Goal: Information Seeking & Learning: Learn about a topic

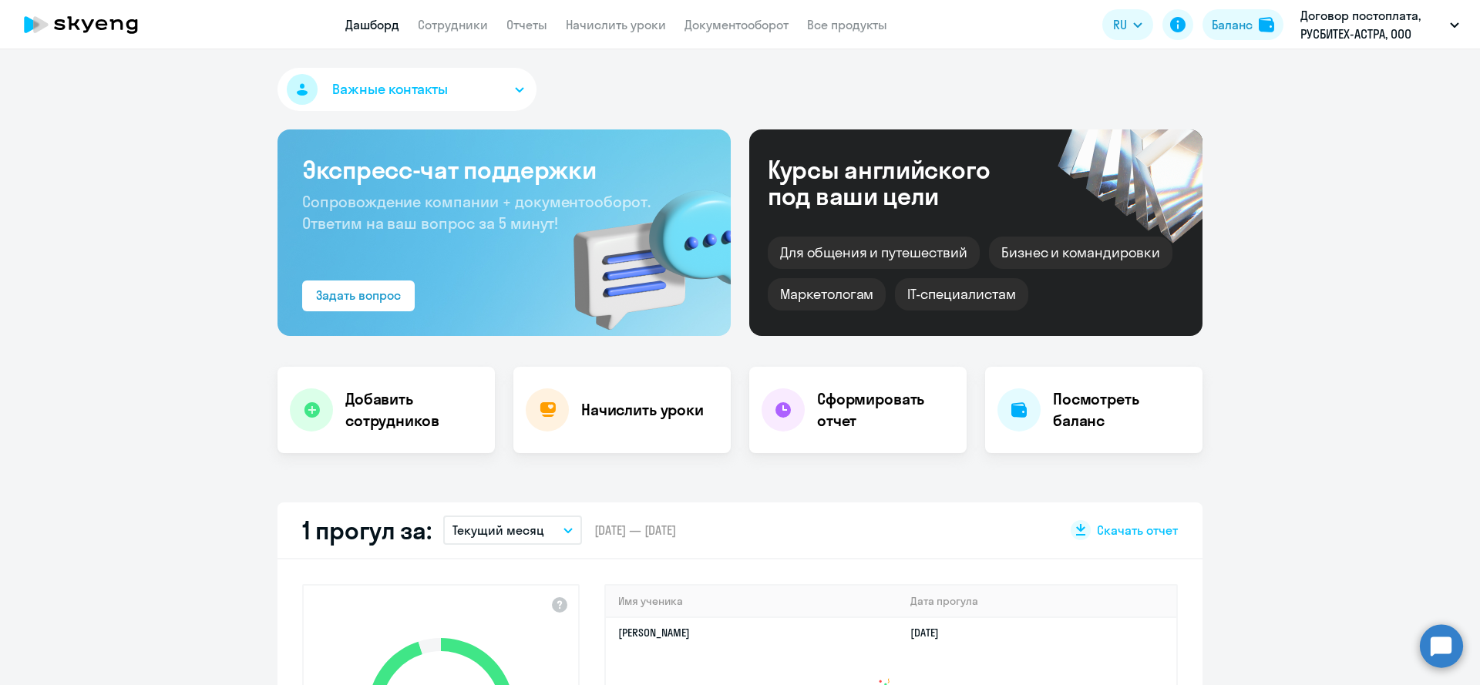
select select "30"
click at [466, 29] on link "Сотрудники" at bounding box center [453, 24] width 70 height 15
select select "30"
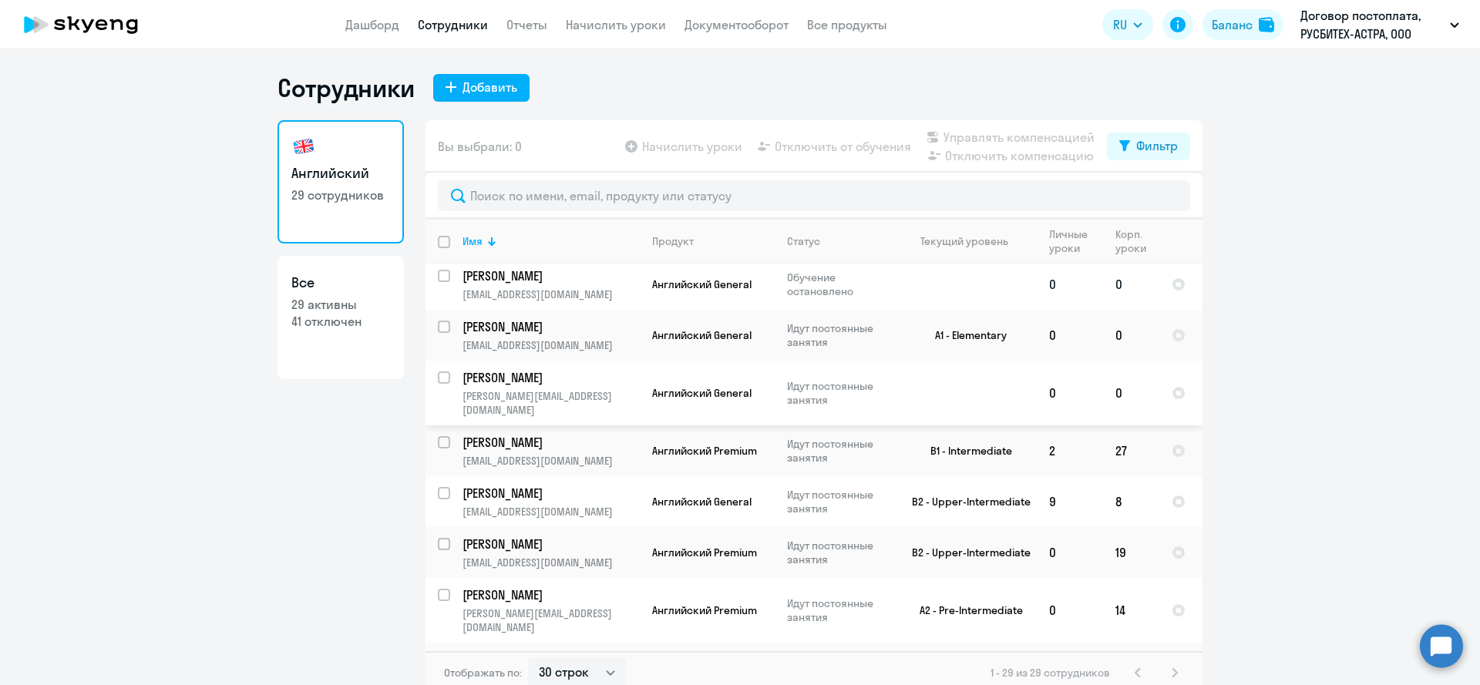
scroll to position [615, 0]
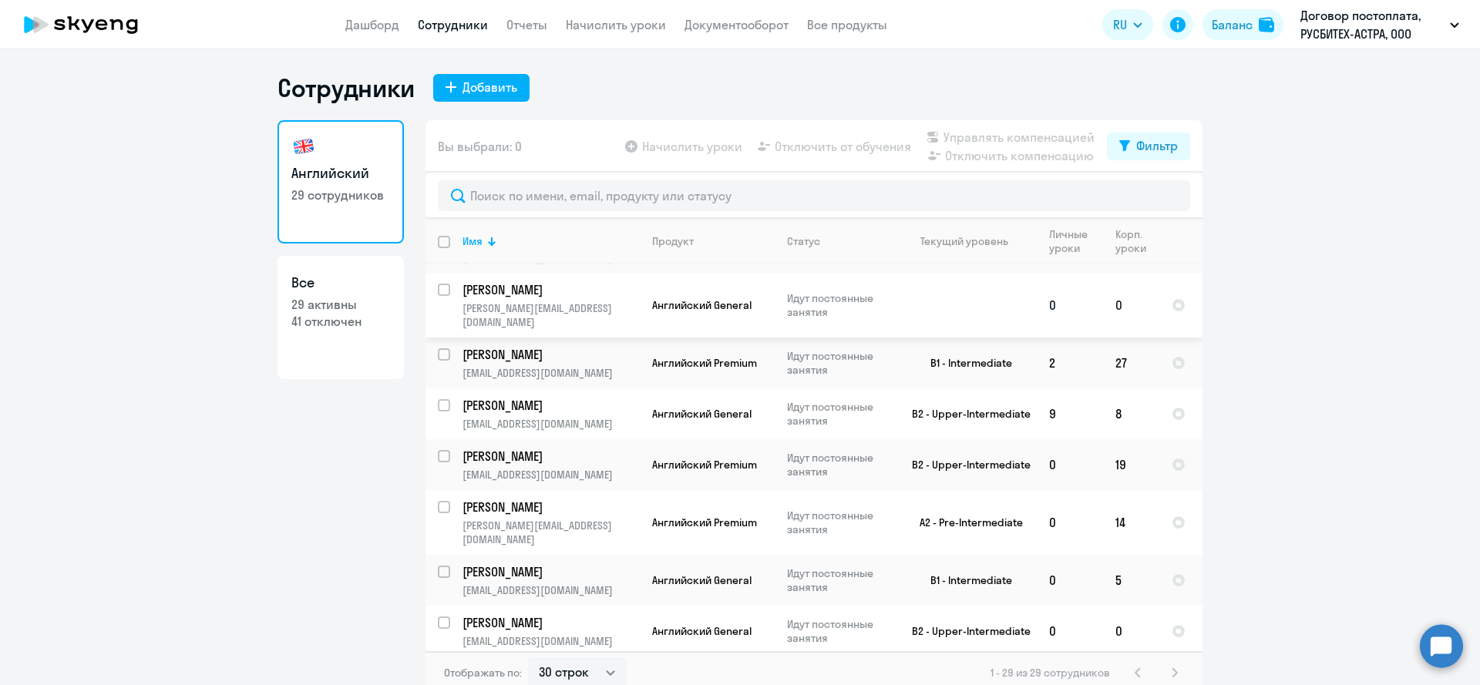
click at [581, 301] on p "[PERSON_NAME][EMAIL_ADDRESS][DOMAIN_NAME]" at bounding box center [551, 315] width 177 height 28
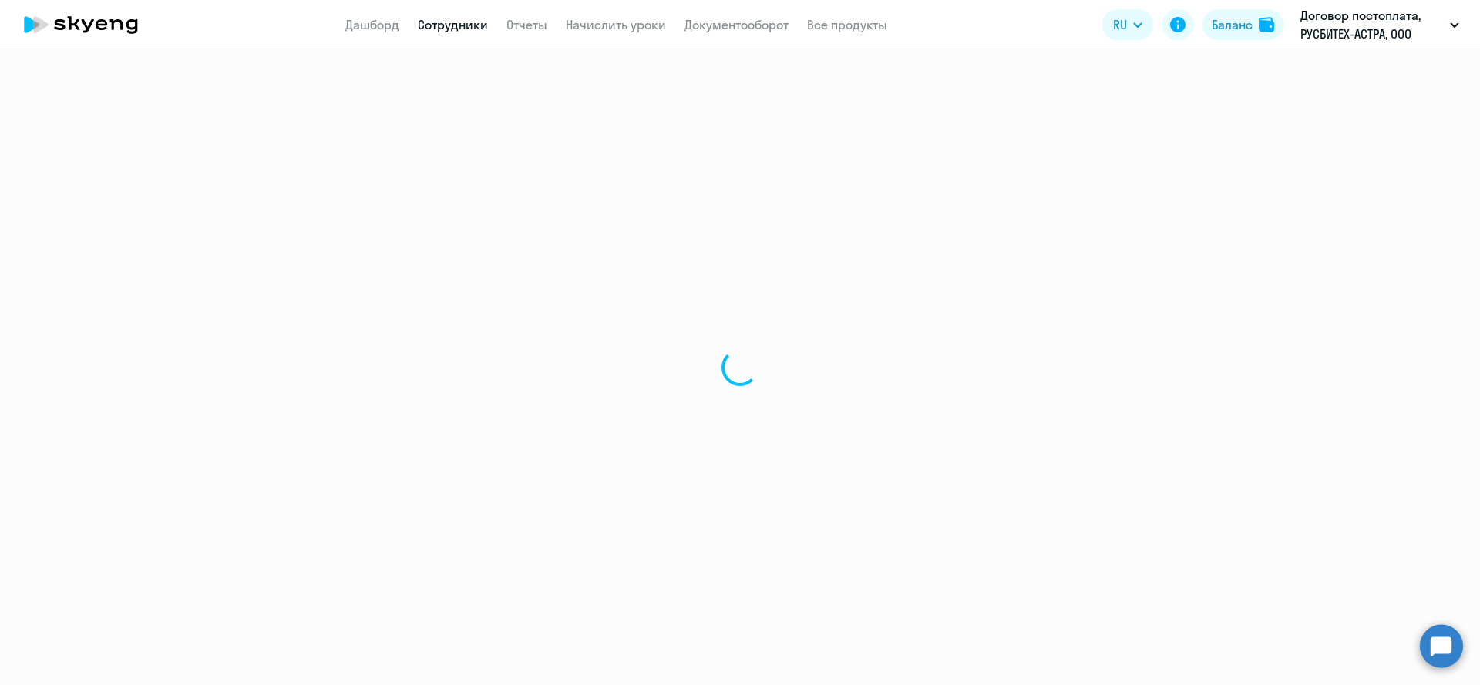
select select "english"
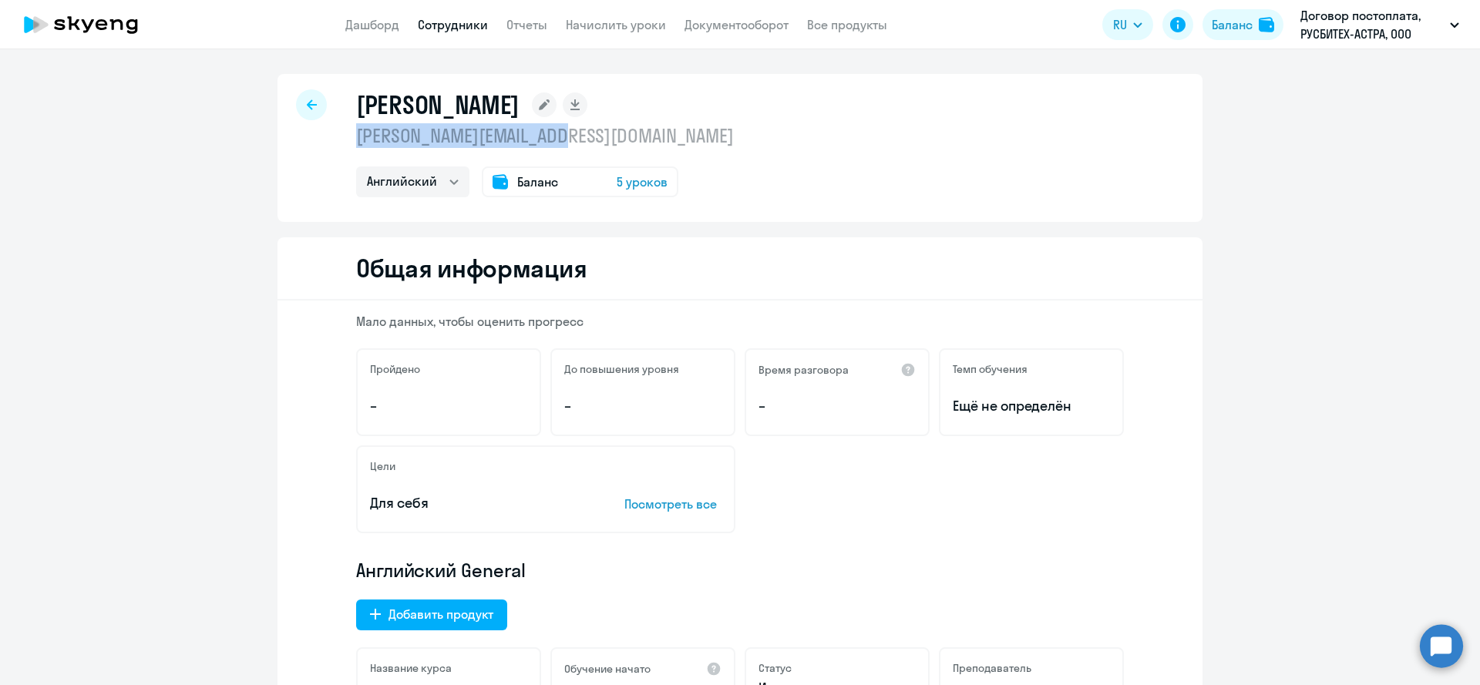
drag, startPoint x: 363, startPoint y: 102, endPoint x: 568, endPoint y: 138, distance: 207.5
click at [568, 138] on div "[PERSON_NAME] [PERSON_NAME][EMAIL_ADDRESS][DOMAIN_NAME] Английский Баланс 5 уро…" at bounding box center [740, 148] width 925 height 148
copy div "[PERSON_NAME][EMAIL_ADDRESS][DOMAIN_NAME]"
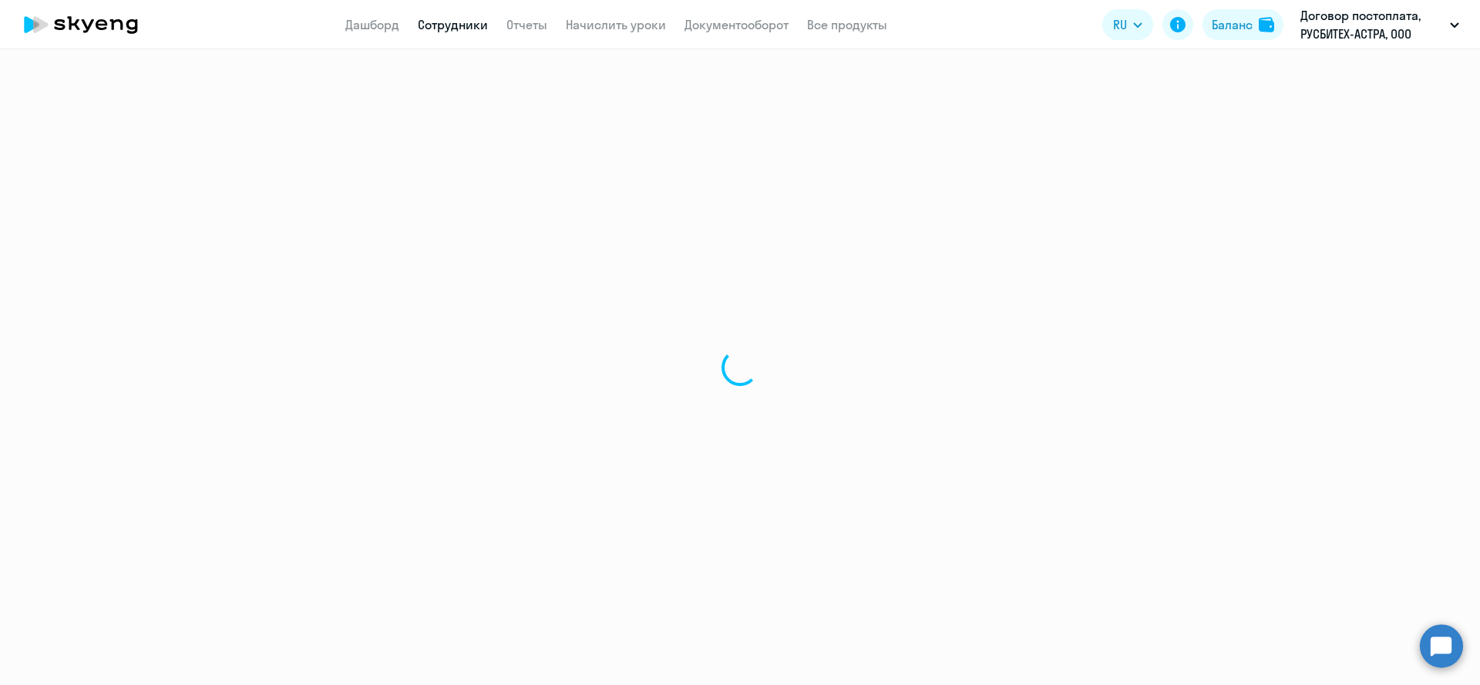
select select "30"
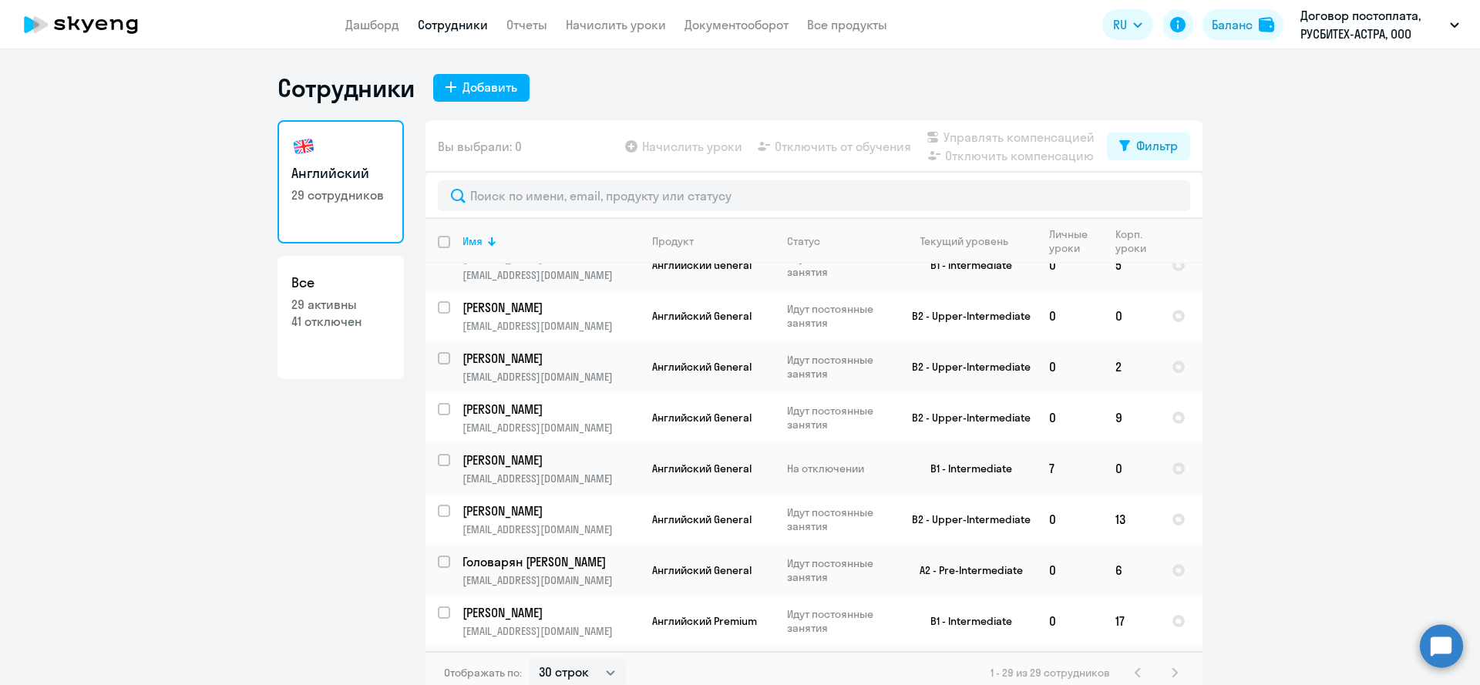
scroll to position [912, 0]
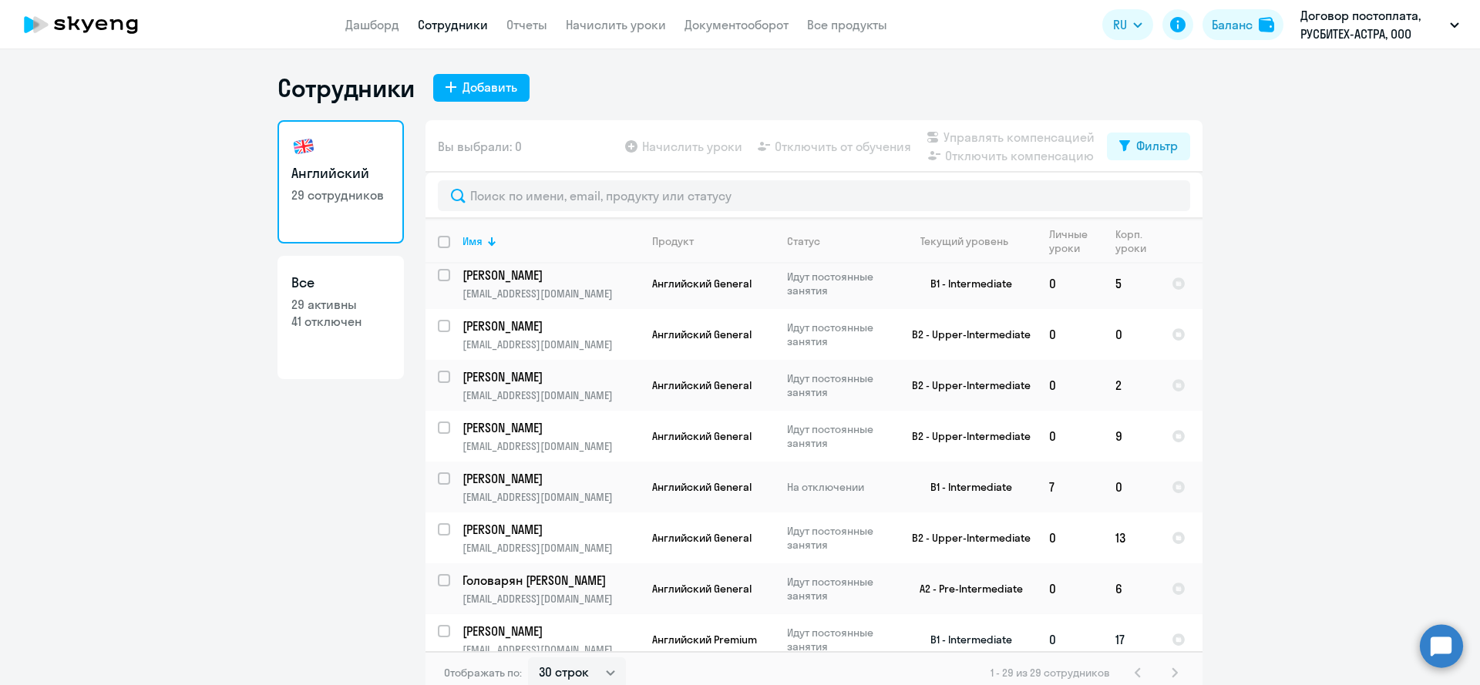
click at [606, 623] on p "[PERSON_NAME]" at bounding box center [550, 631] width 174 height 17
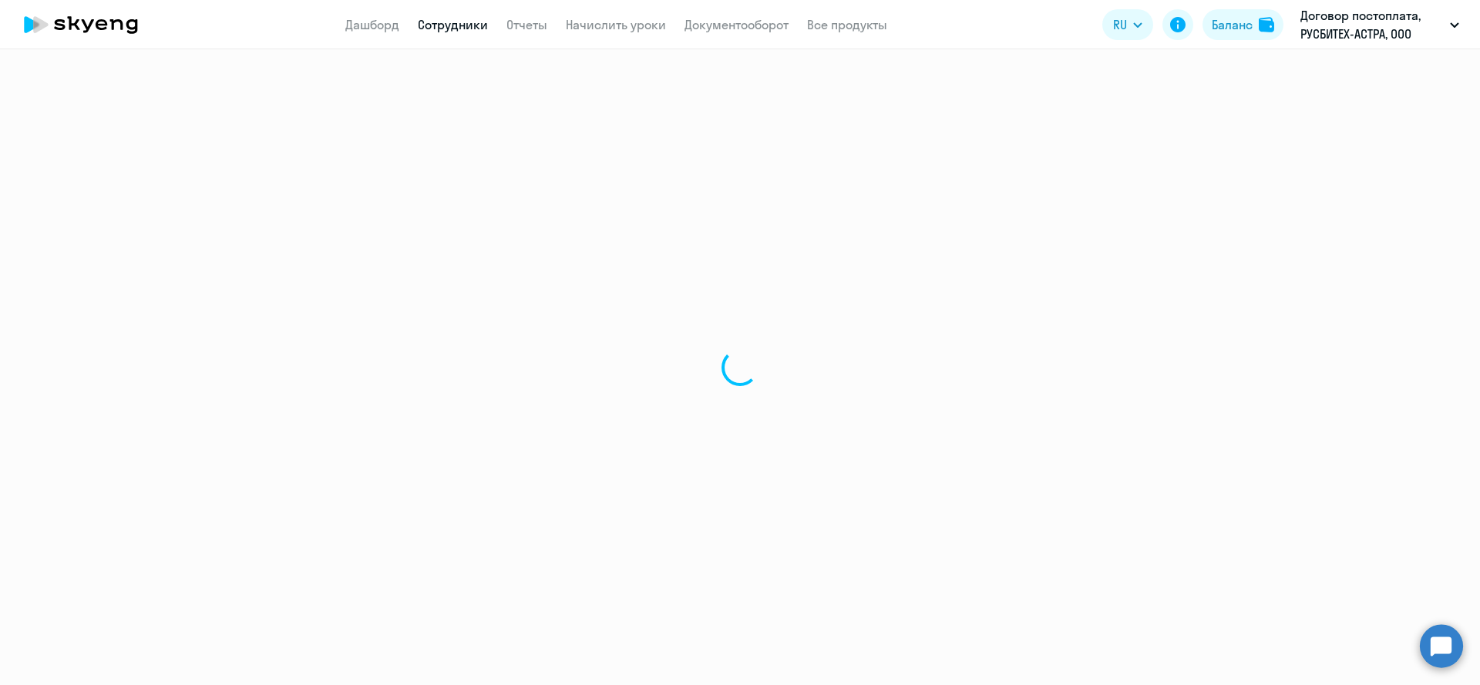
select select "english"
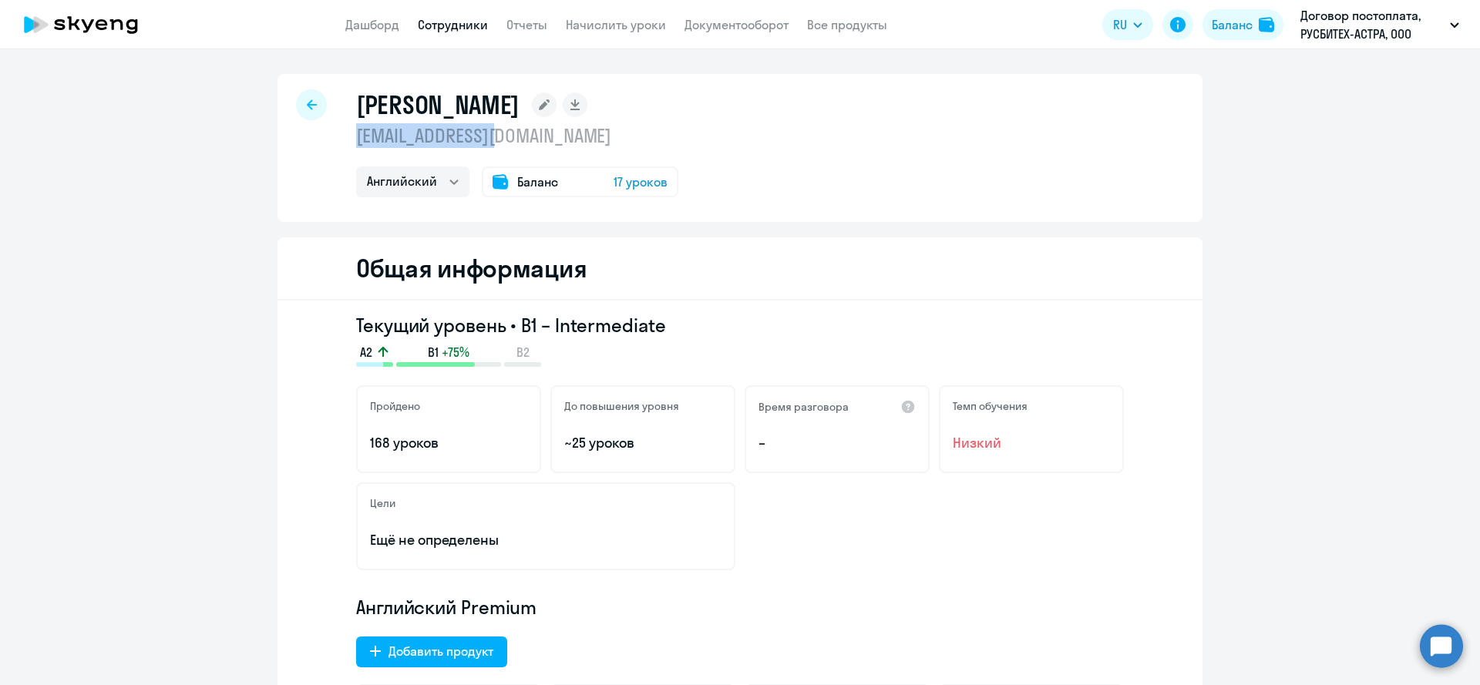
drag, startPoint x: 492, startPoint y: 106, endPoint x: 557, endPoint y: 142, distance: 74.9
click at [557, 142] on div "[PERSON_NAME] [EMAIL_ADDRESS][DOMAIN_NAME] Английский Баланс 17 уроков" at bounding box center [740, 148] width 925 height 148
click at [746, 147] on div "[PERSON_NAME] [EMAIL_ADDRESS][DOMAIN_NAME] Английский Баланс 17 уроков" at bounding box center [740, 148] width 925 height 148
click at [456, 35] on app-header "Дашборд Сотрудники Отчеты Начислить уроки Документооборот Все продукты Дашборд …" at bounding box center [740, 24] width 1480 height 49
click at [316, 94] on div at bounding box center [311, 104] width 31 height 31
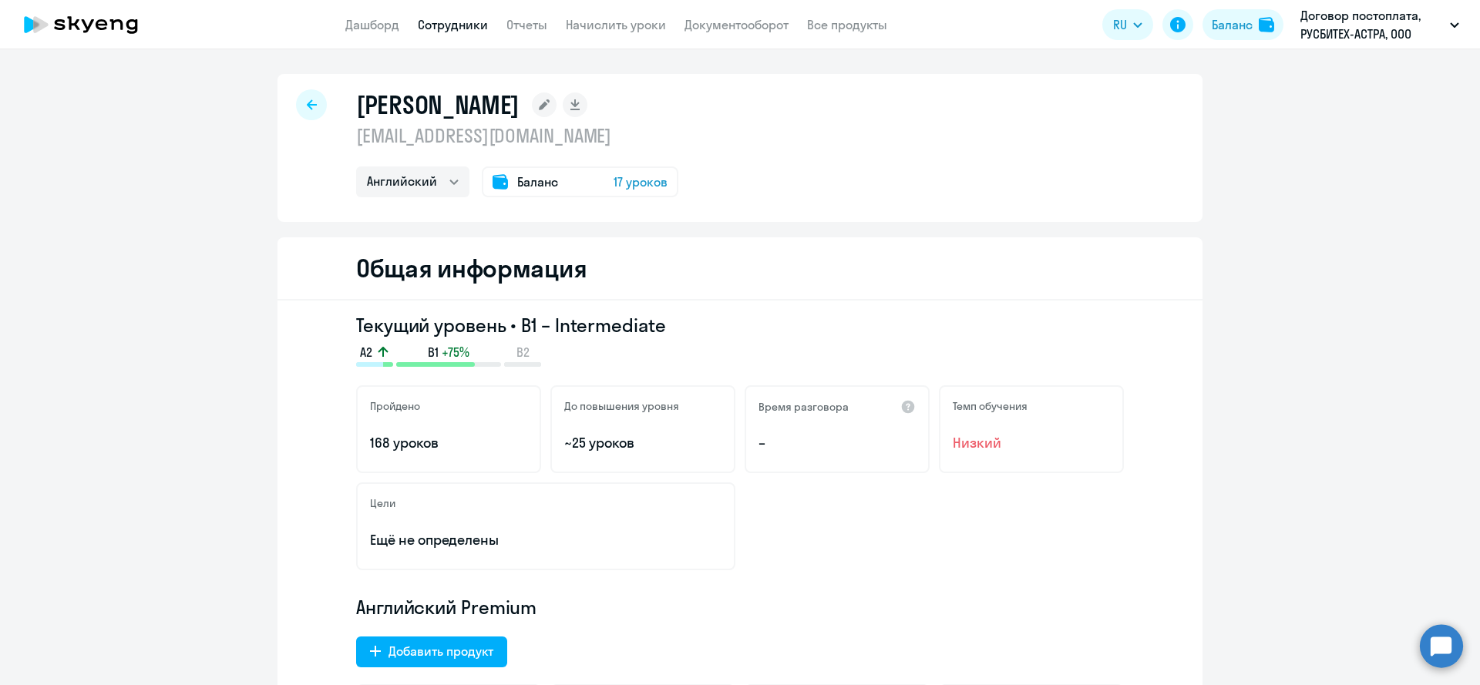
select select "30"
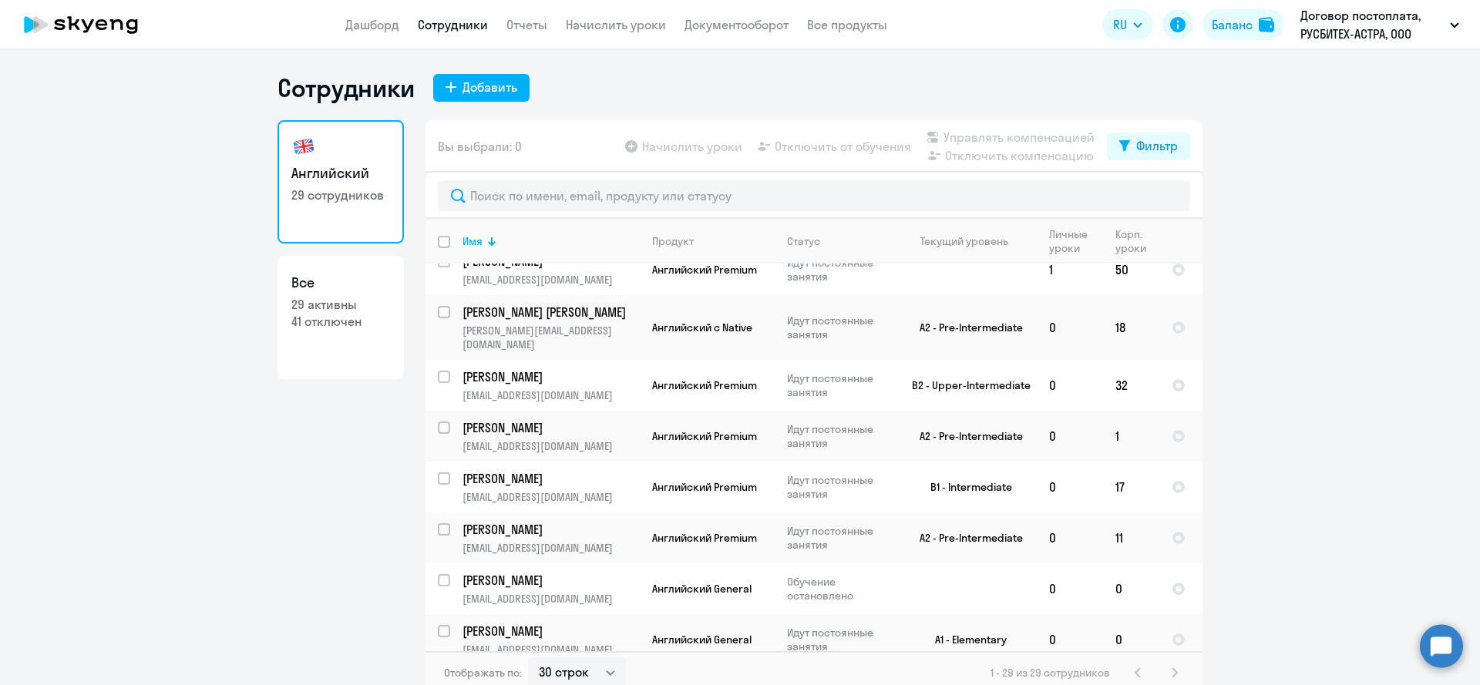
scroll to position [264, 0]
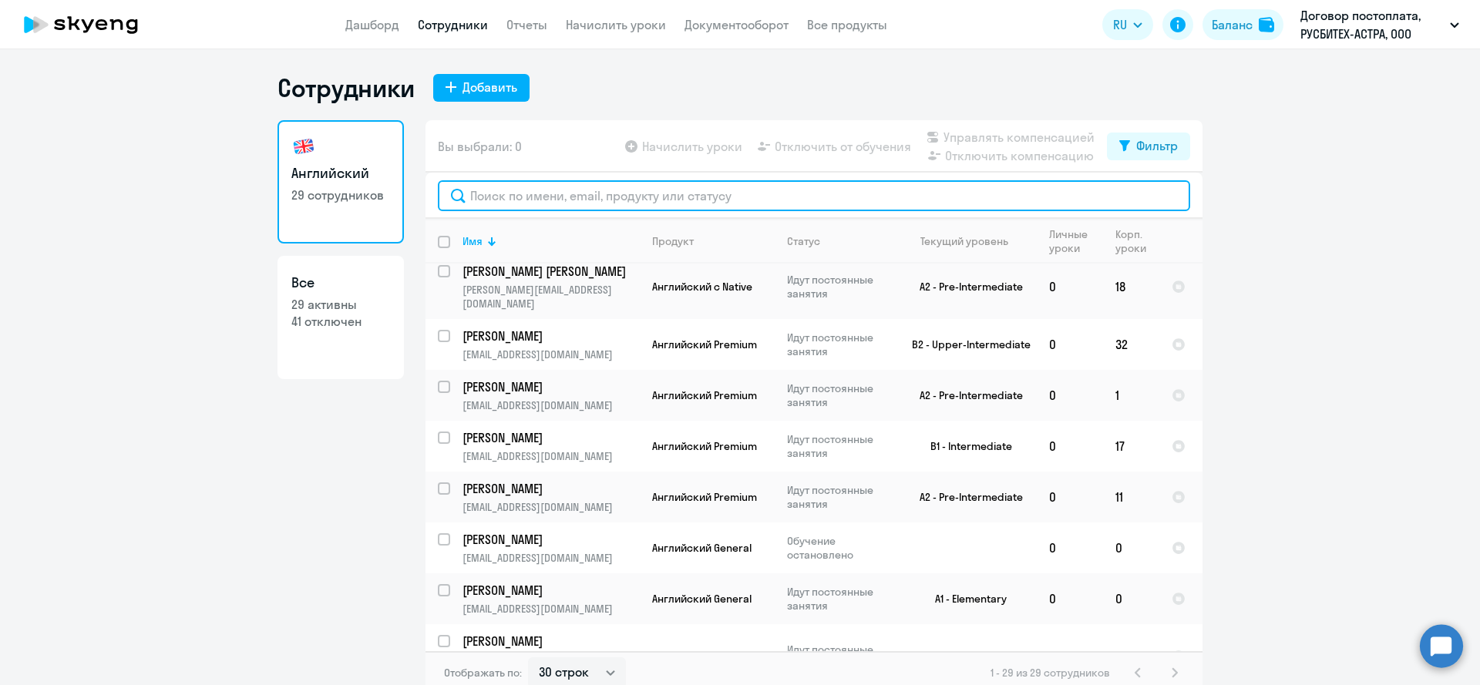
click at [508, 211] on input "text" at bounding box center [814, 195] width 753 height 31
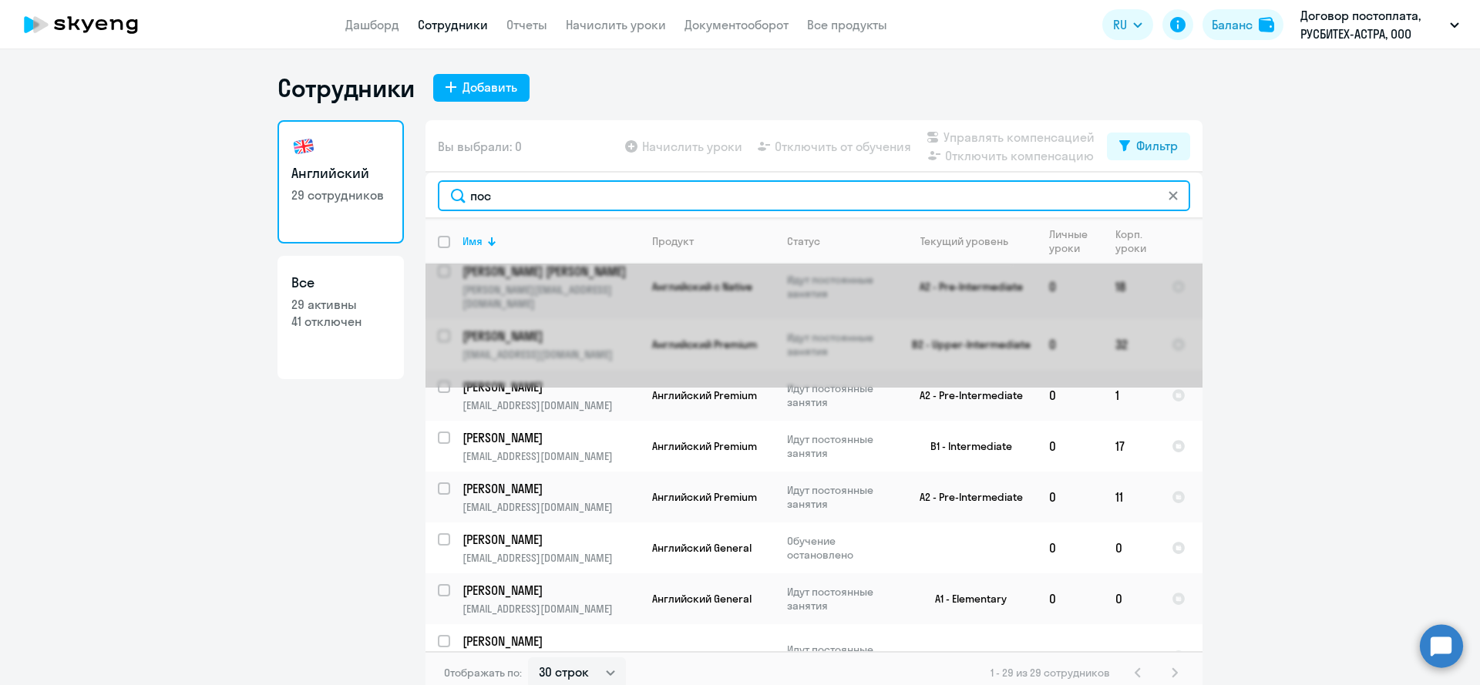
scroll to position [0, 0]
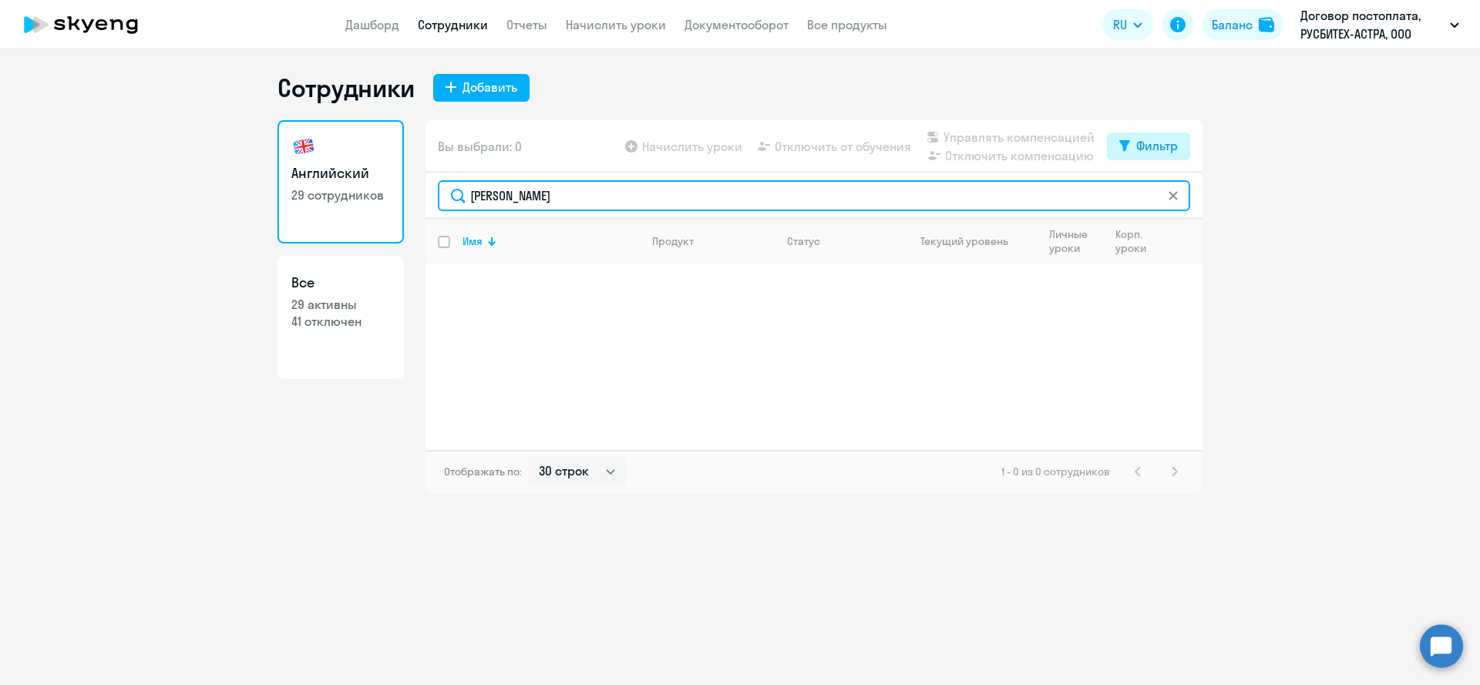
type input "[PERSON_NAME]"
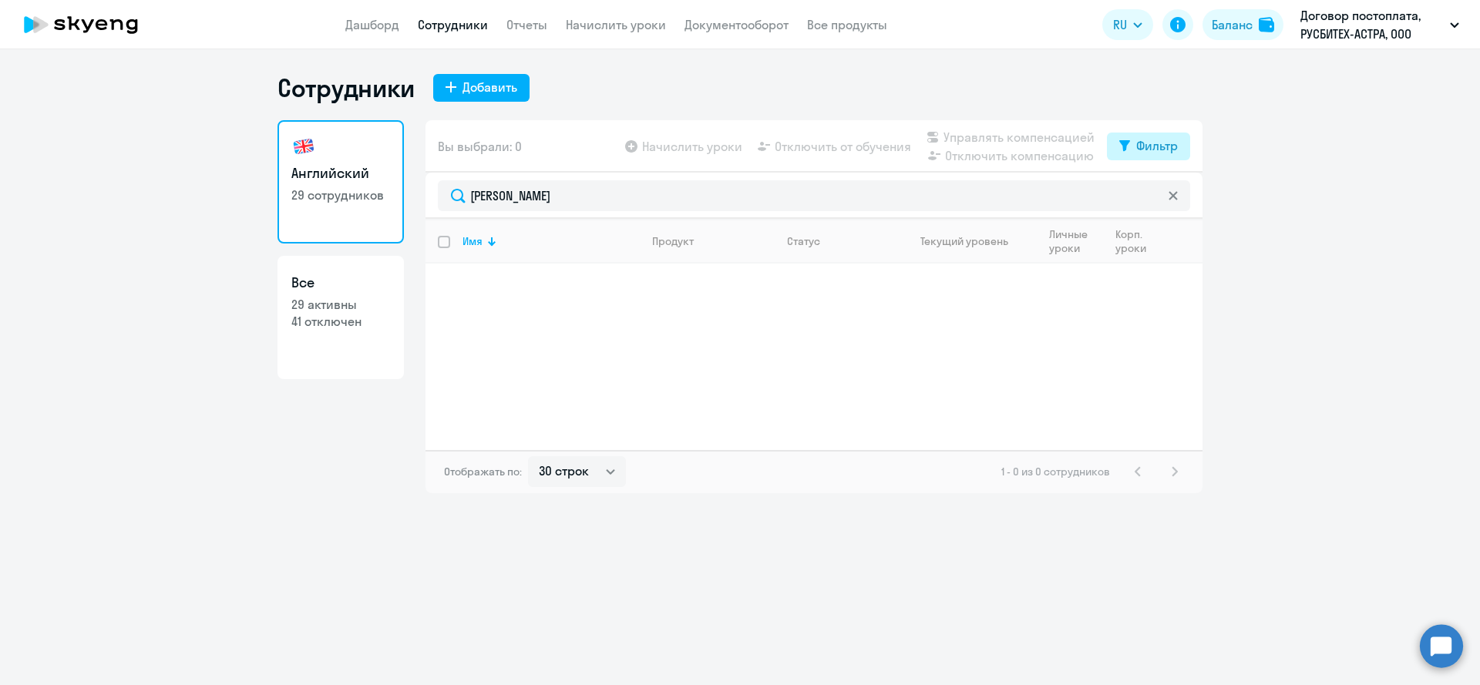
click at [1154, 143] on div "Фильтр" at bounding box center [1158, 145] width 42 height 19
click at [1153, 190] on label at bounding box center [1165, 196] width 26 height 19
click at [1152, 196] on input "checkbox" at bounding box center [1151, 196] width 1 height 1
checkbox input "true"
click at [491, 284] on p "[PERSON_NAME]" at bounding box center [550, 280] width 174 height 17
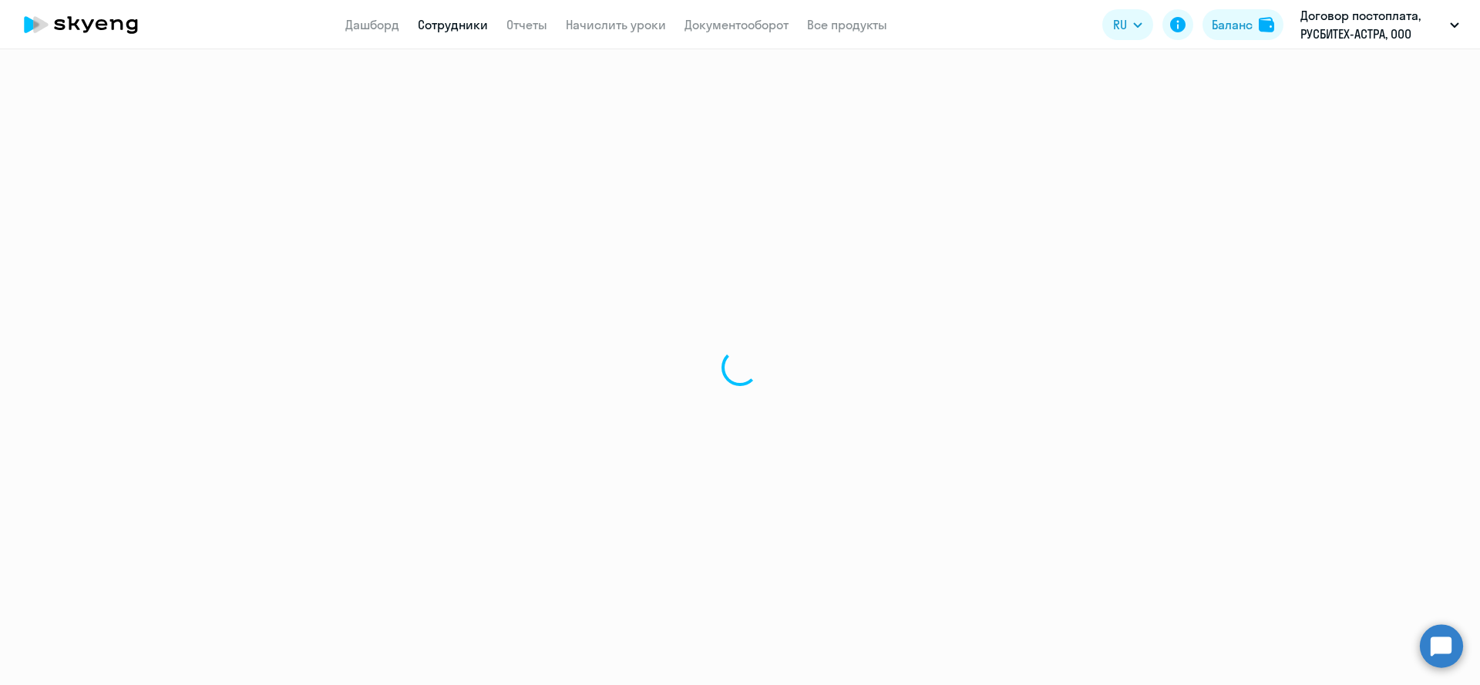
select select "english"
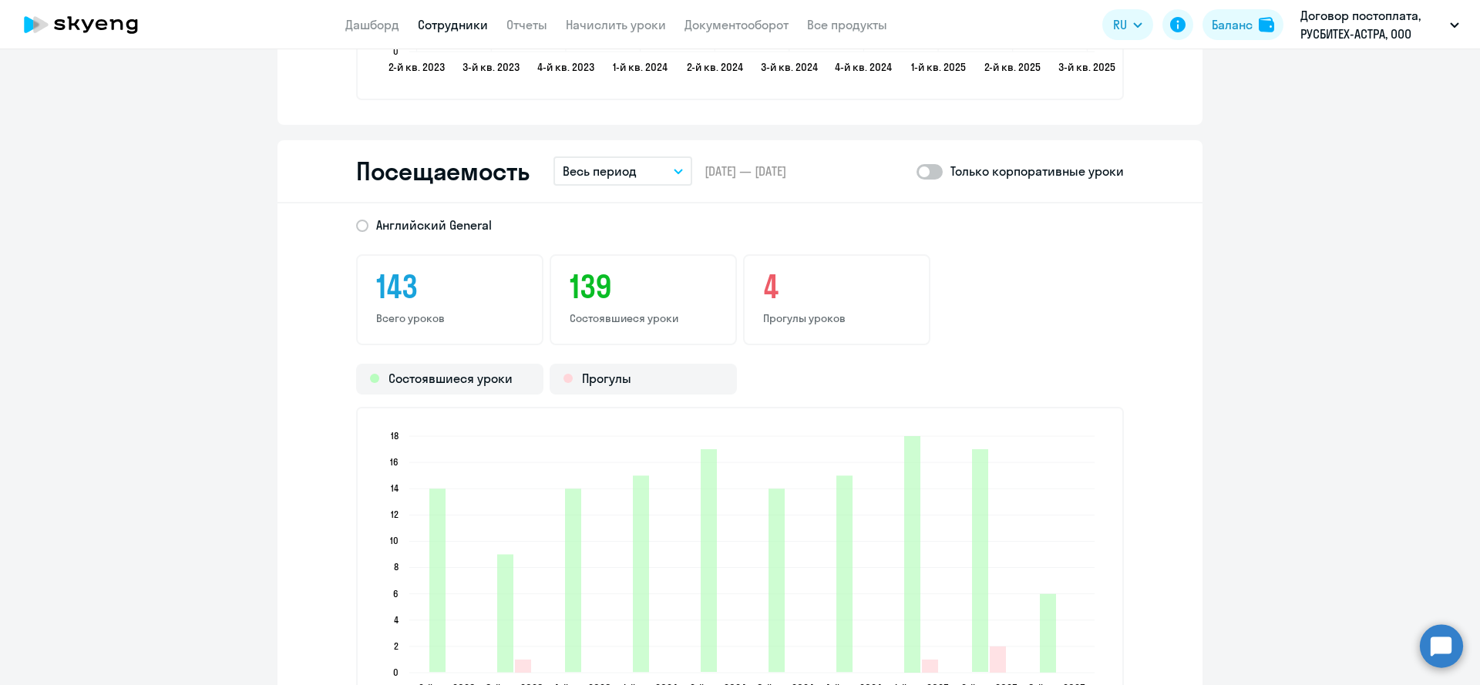
scroll to position [1846, 0]
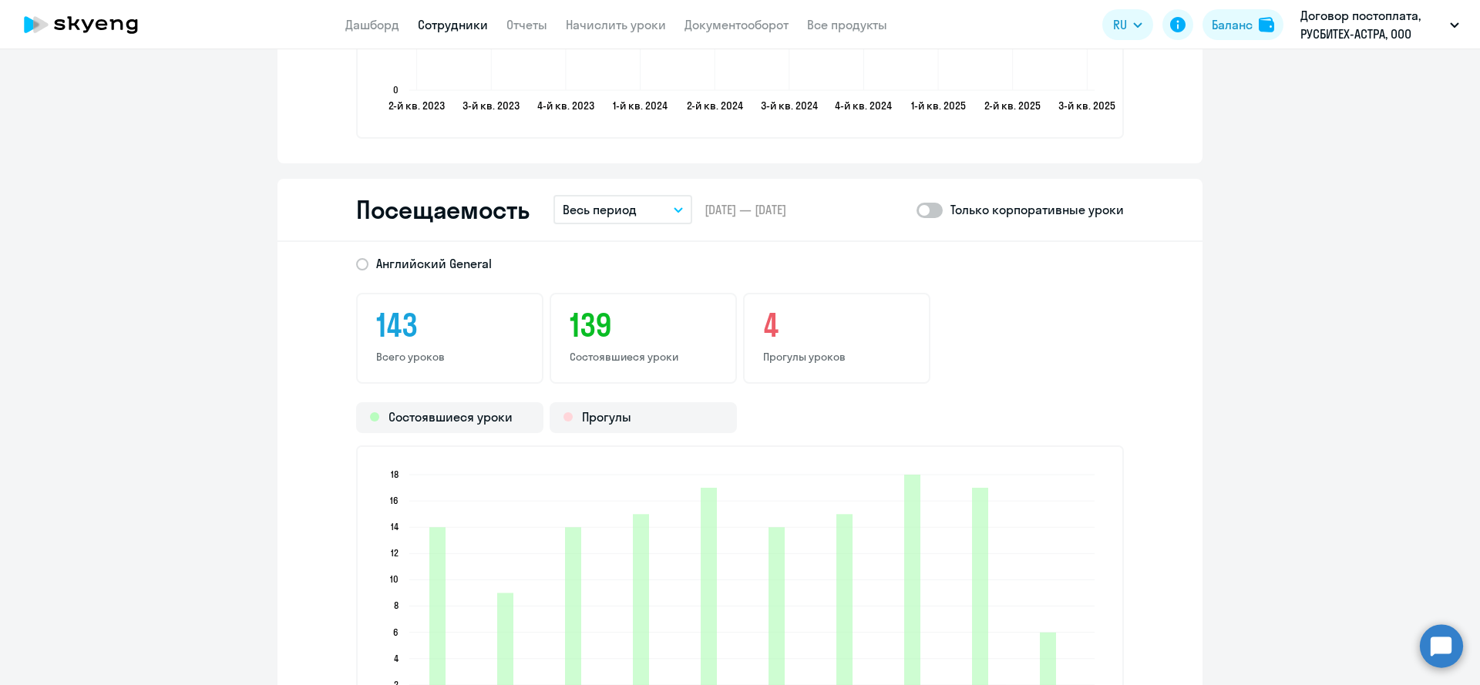
click at [622, 227] on div "Посещаемость Весь период – [DATE] — [DATE] Только корпоративные уроки" at bounding box center [740, 210] width 925 height 63
click at [623, 216] on p "Весь период" at bounding box center [600, 209] width 74 height 19
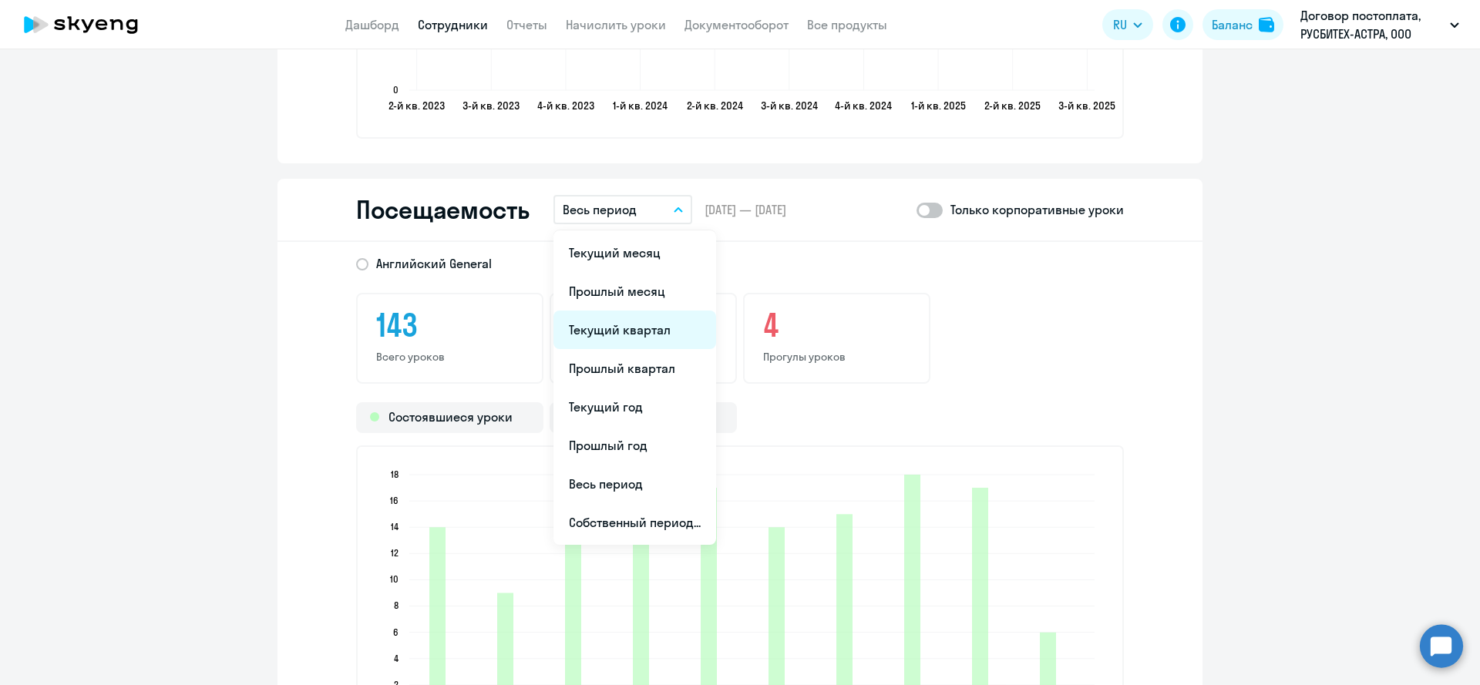
click at [640, 325] on li "Текущий квартал" at bounding box center [635, 330] width 163 height 39
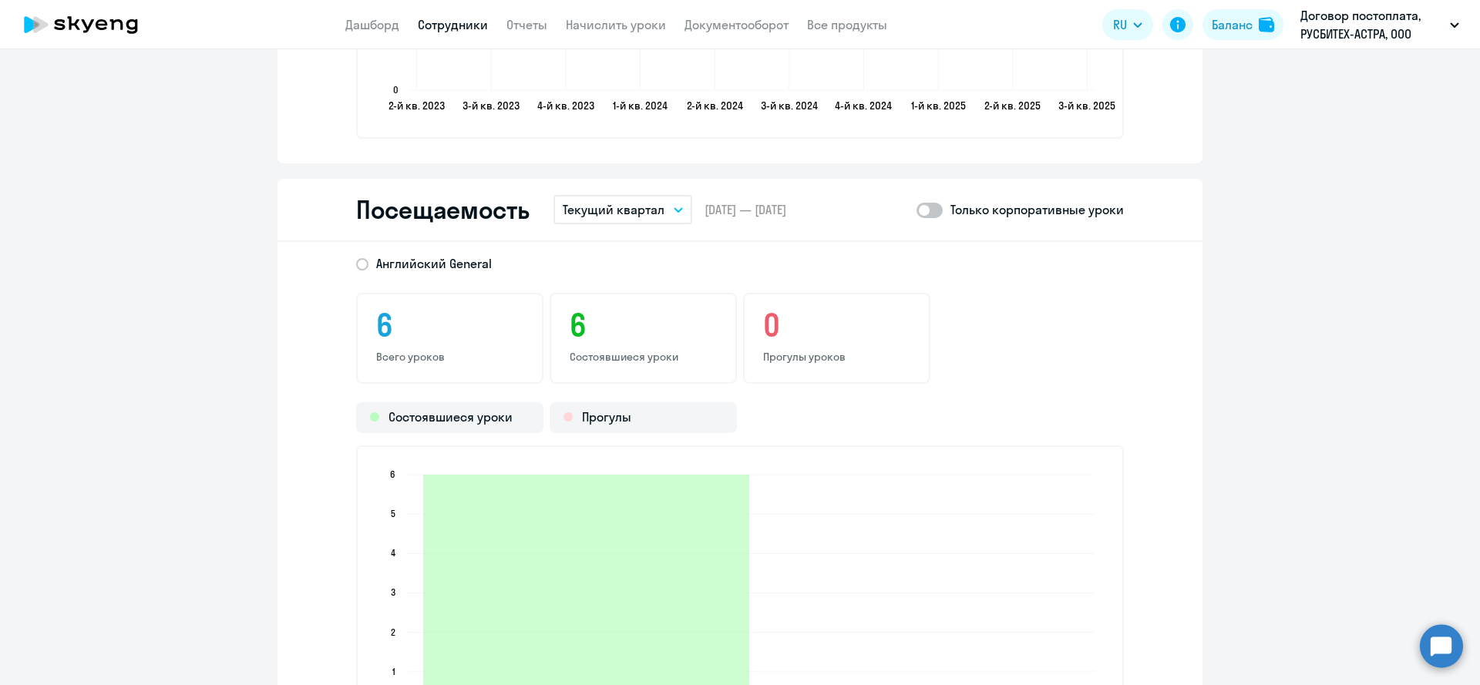
click at [629, 220] on button "Текущий квартал" at bounding box center [623, 209] width 139 height 29
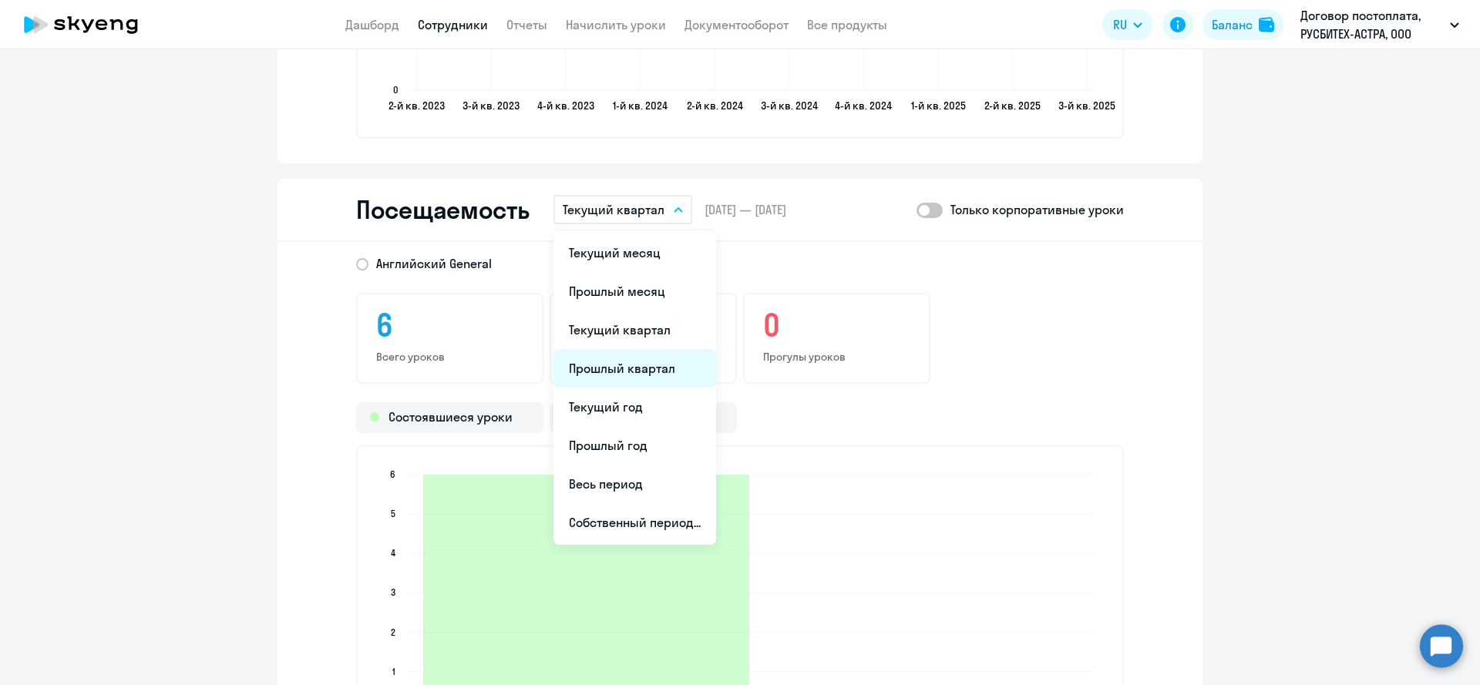
click at [649, 373] on li "Прошлый квартал" at bounding box center [635, 368] width 163 height 39
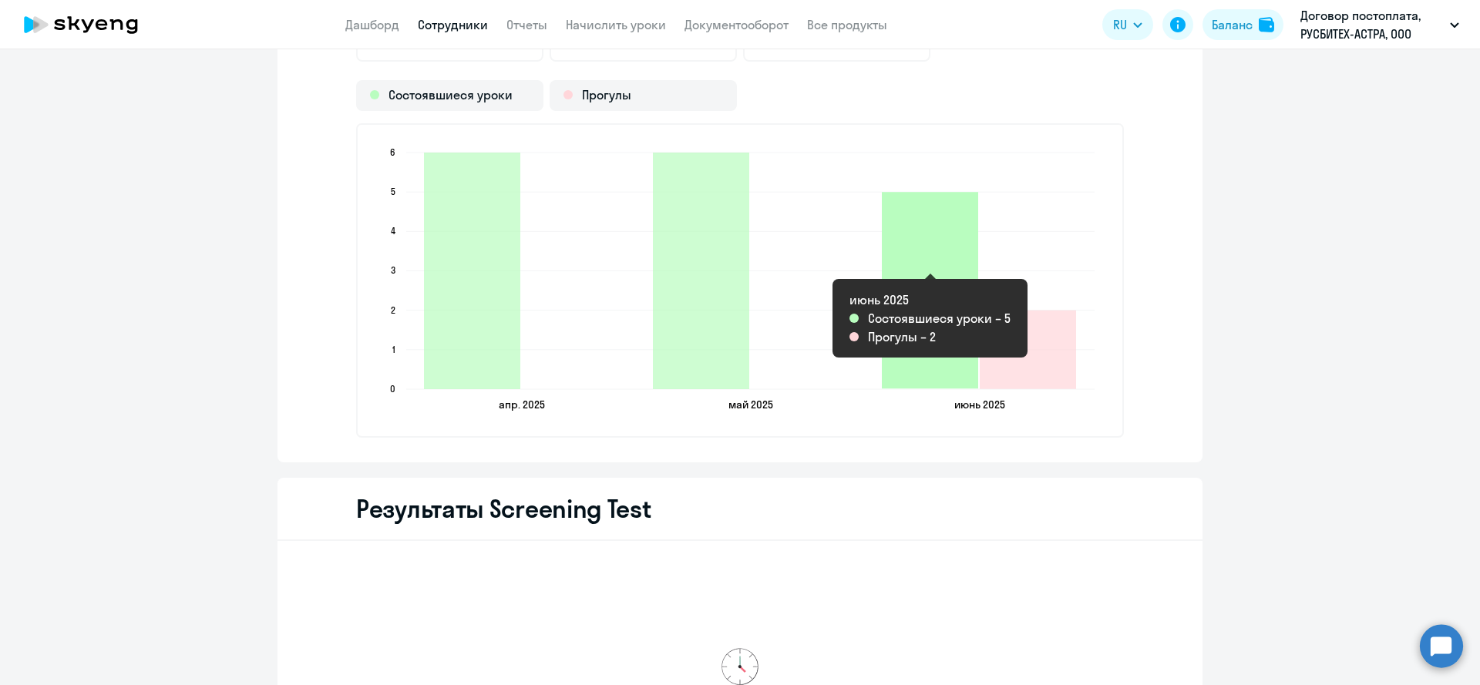
scroll to position [2110, 0]
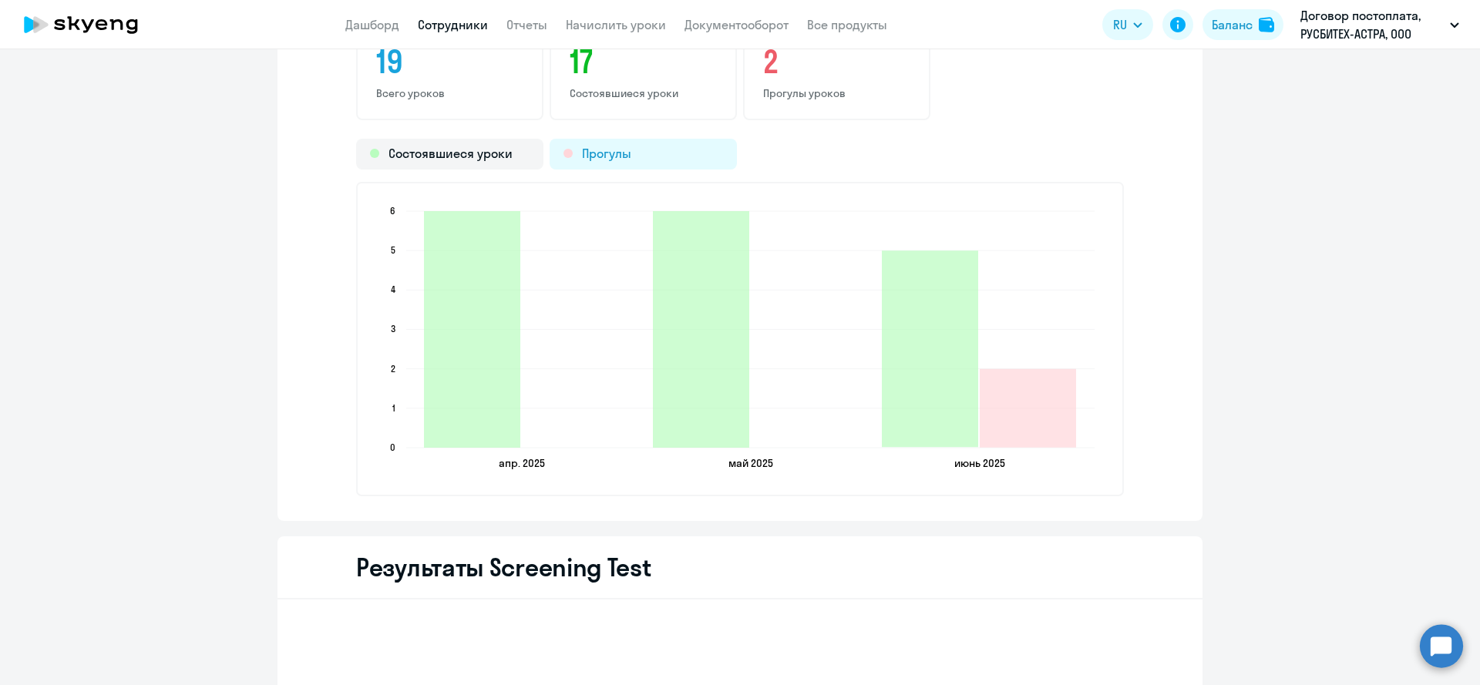
click at [608, 147] on div "Прогулы" at bounding box center [643, 154] width 187 height 31
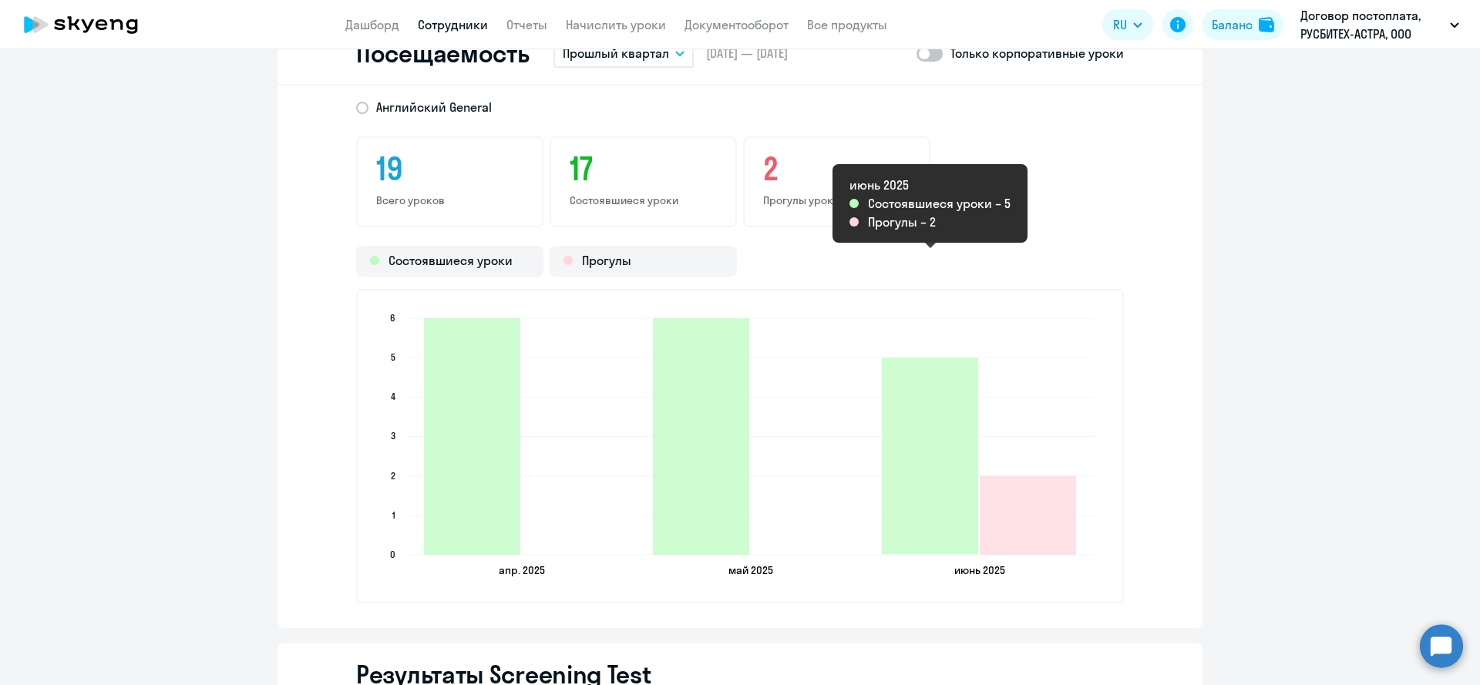
scroll to position [1934, 0]
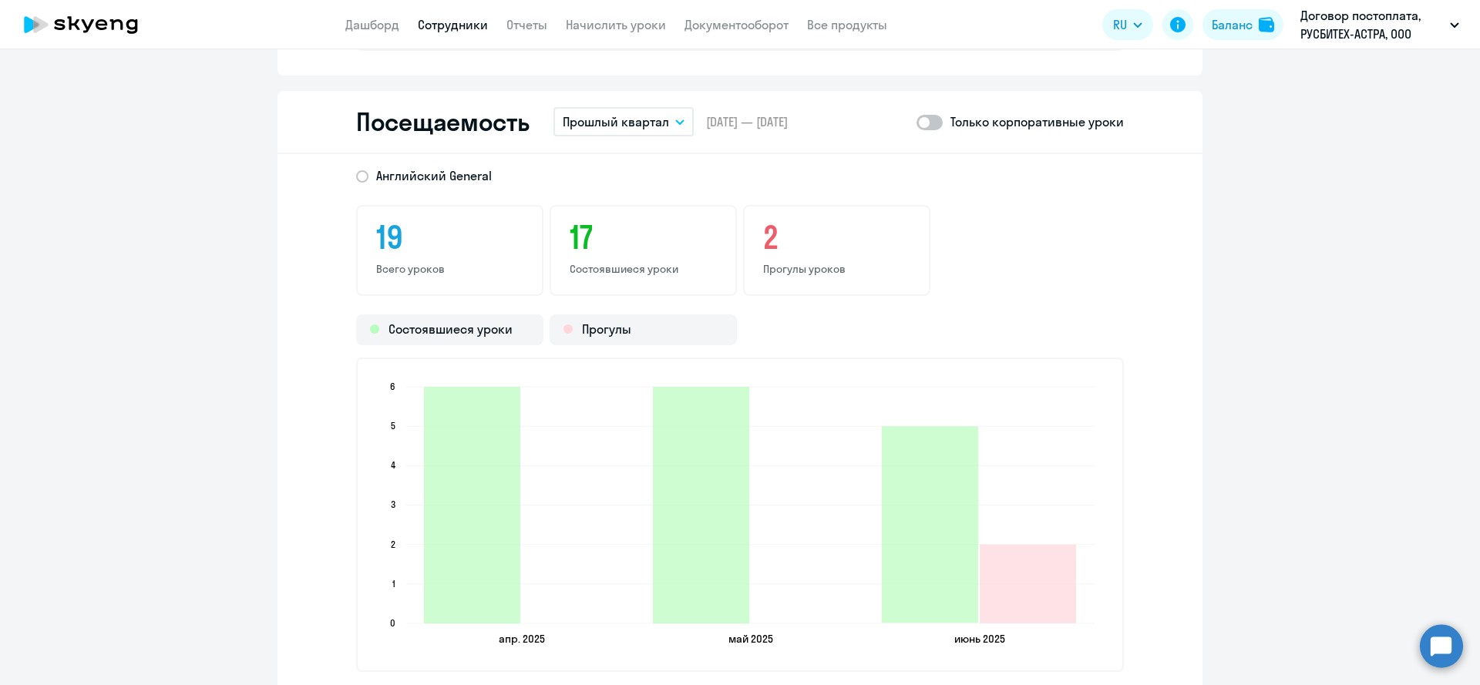
click at [931, 128] on span at bounding box center [930, 122] width 26 height 15
click at [917, 123] on input "checkbox" at bounding box center [916, 122] width 1 height 1
checkbox input "true"
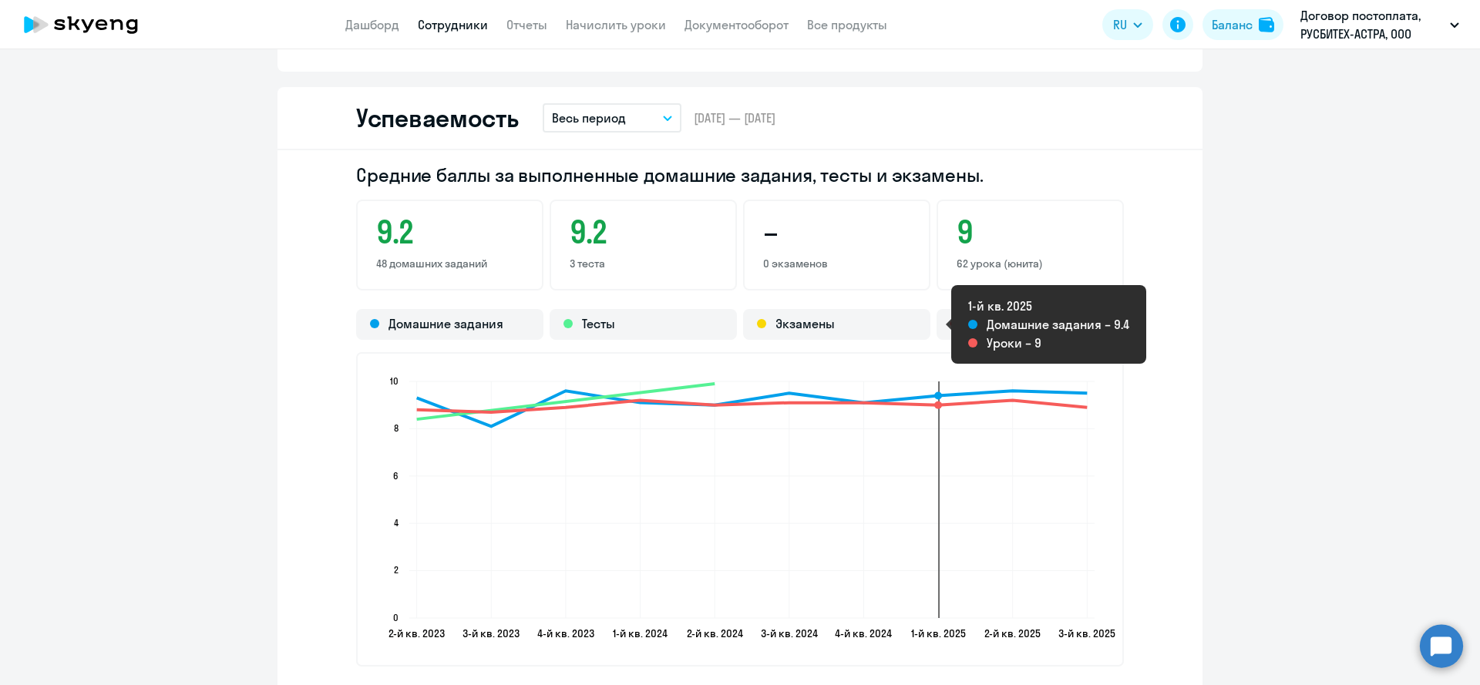
scroll to position [1230, 0]
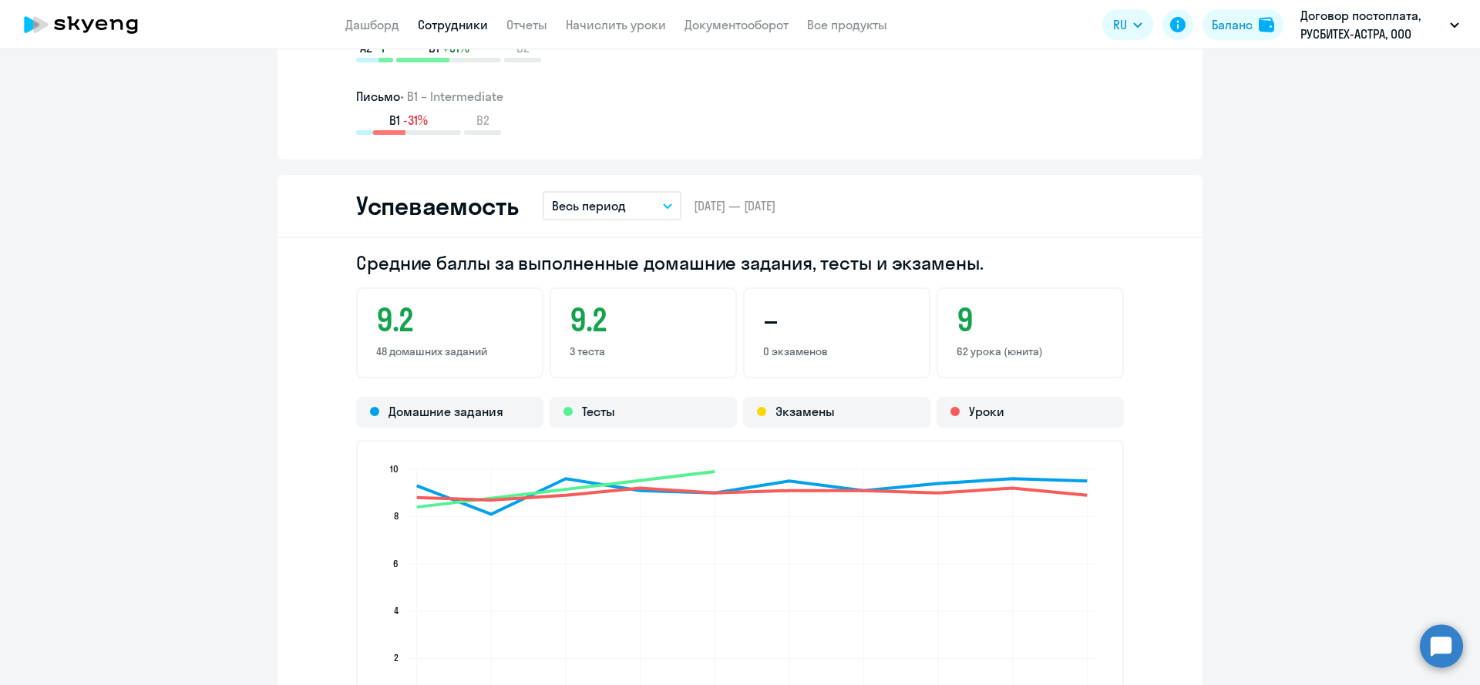
click at [602, 192] on button "Весь период" at bounding box center [612, 205] width 139 height 29
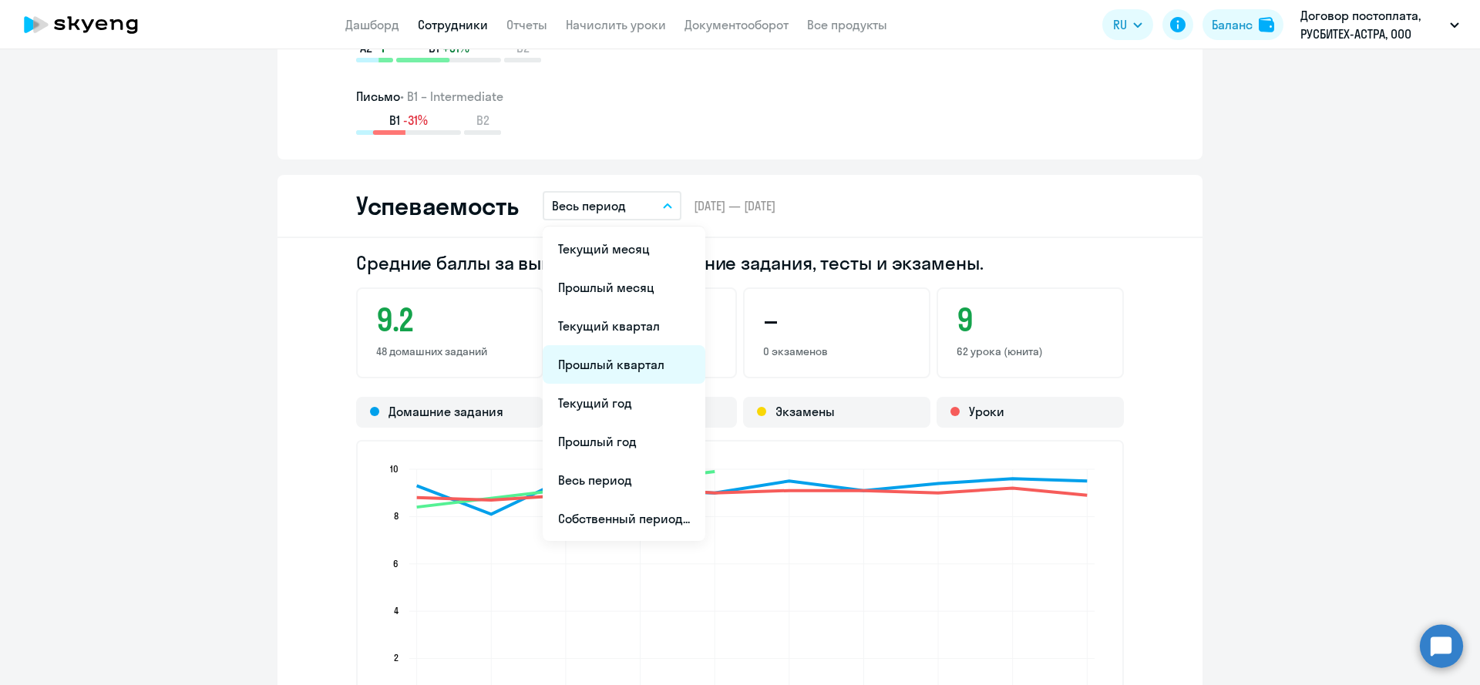
click at [638, 362] on li "Прошлый квартал" at bounding box center [624, 364] width 163 height 39
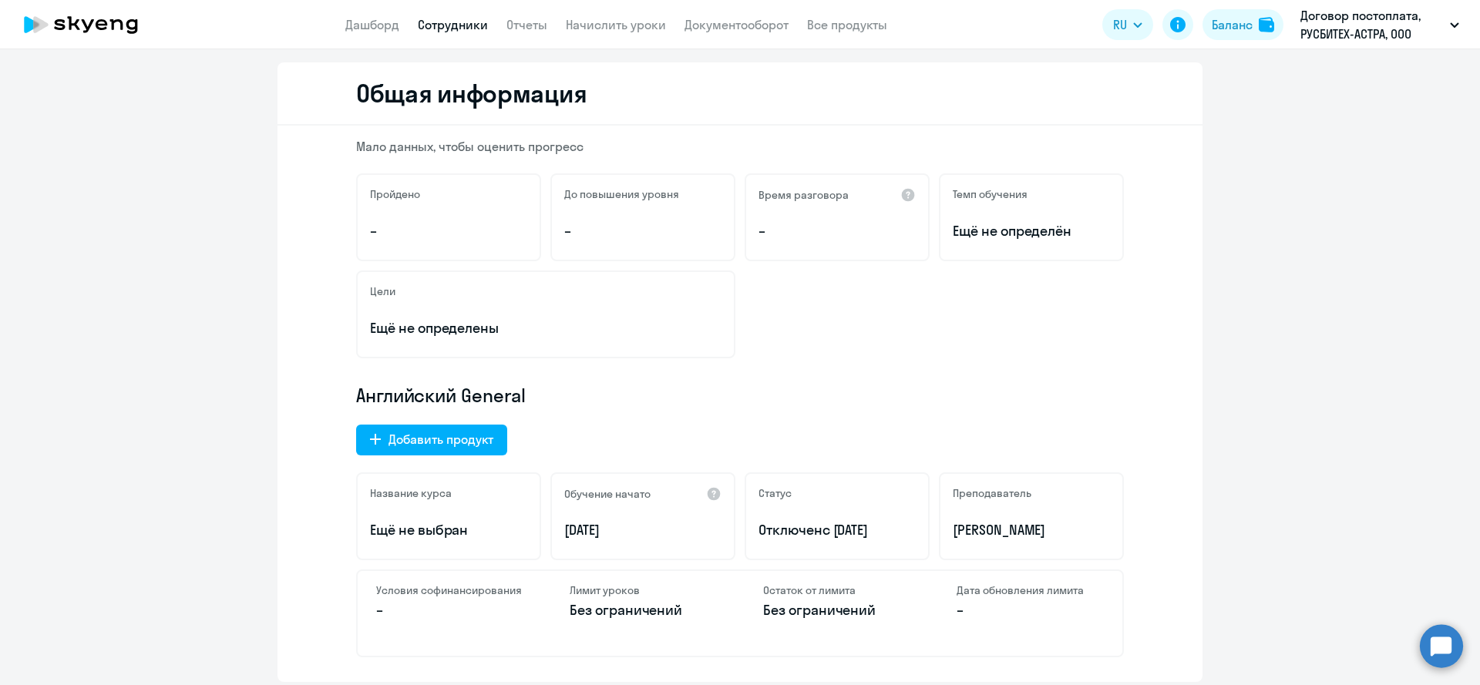
scroll to position [0, 0]
